Goal: Transaction & Acquisition: Subscribe to service/newsletter

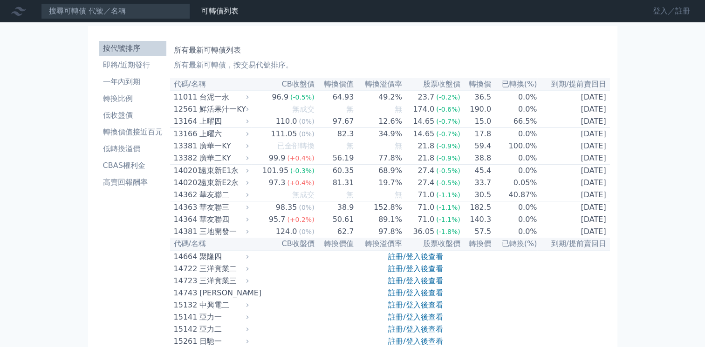
click at [659, 12] on link "登入／註冊" at bounding box center [671, 11] width 52 height 15
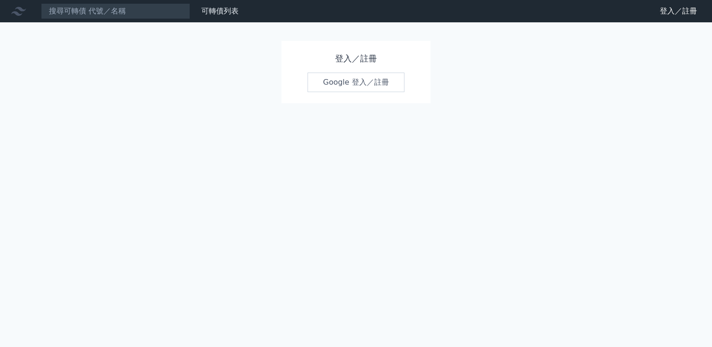
click at [339, 81] on link "Google 登入／註冊" at bounding box center [355, 83] width 97 height 20
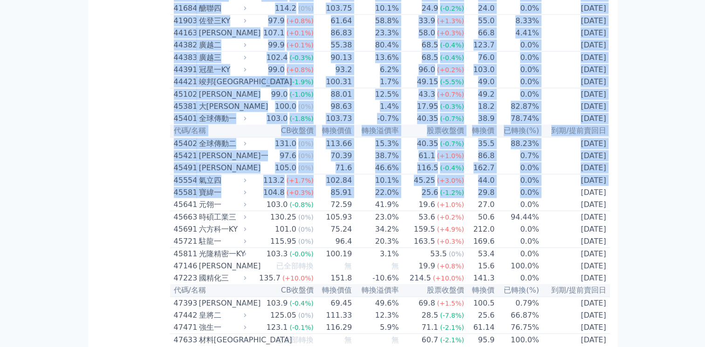
scroll to position [2565, 0]
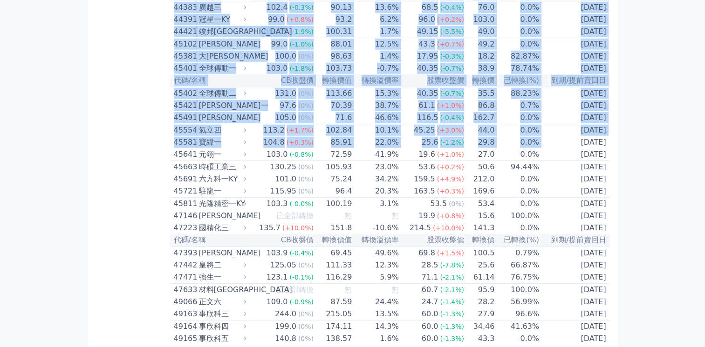
drag, startPoint x: 171, startPoint y: 84, endPoint x: 542, endPoint y: 349, distance: 455.4
click at [542, 347] on html "可轉債列表 財務數據 可轉債列表 財務數據 登出 登出 按代號排序 即將/近期發行 一年內到期 轉換比例 低收盤價 轉換價值接近百元" at bounding box center [352, 177] width 705 height 5475
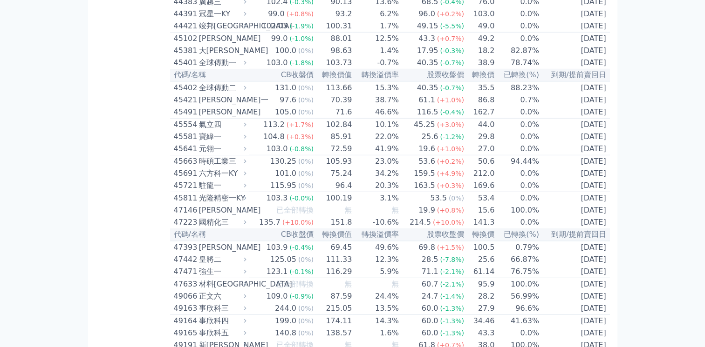
click at [645, 157] on div "可轉債列表 財務數據 可轉債列表 財務數據 登出 登出 按代號排序 即將/近期發行 一年內到期 轉換比例 低收盤價 轉換價值接近百元 低轉換溢價" at bounding box center [352, 172] width 705 height 5475
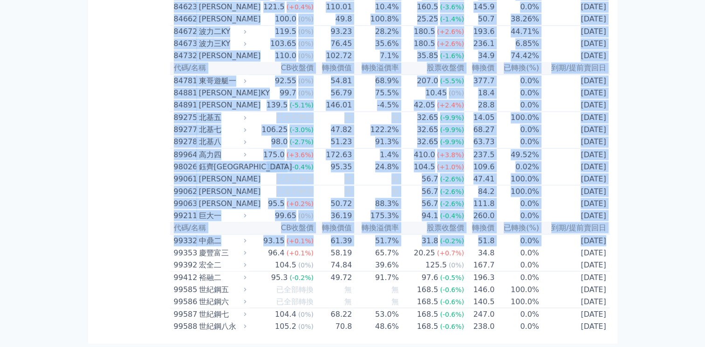
scroll to position [5520, 0]
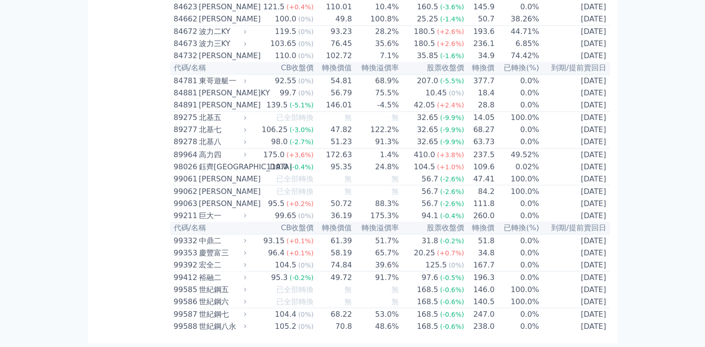
drag, startPoint x: 174, startPoint y: 81, endPoint x: 590, endPoint y: 367, distance: 505.0
drag, startPoint x: 590, startPoint y: 367, endPoint x: 580, endPoint y: 275, distance: 92.7
copy table
